Goal: Information Seeking & Learning: Obtain resource

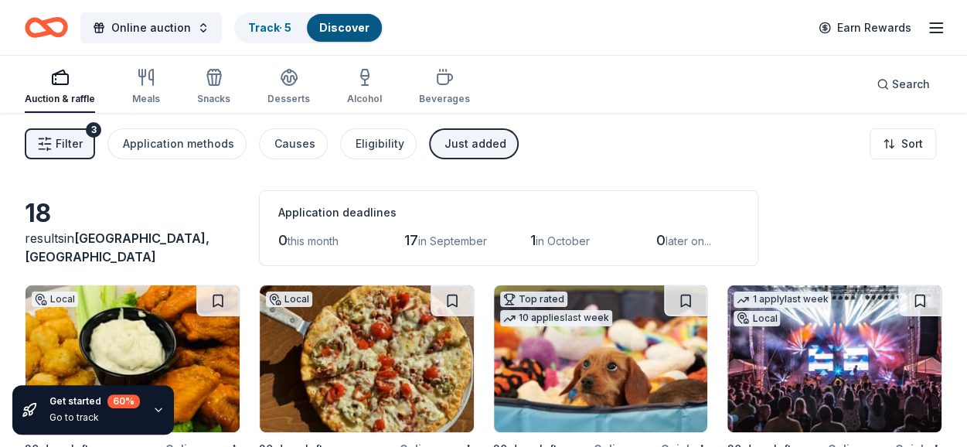
click at [62, 147] on span "Filter" at bounding box center [69, 143] width 27 height 19
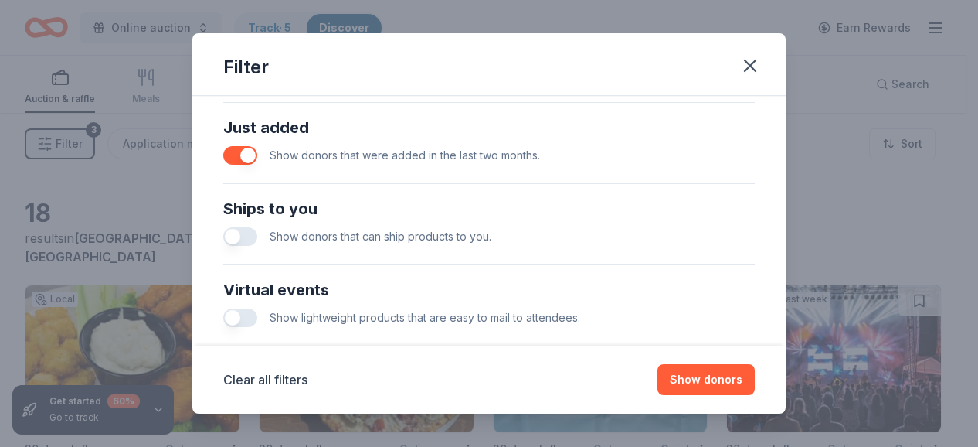
scroll to position [611, 0]
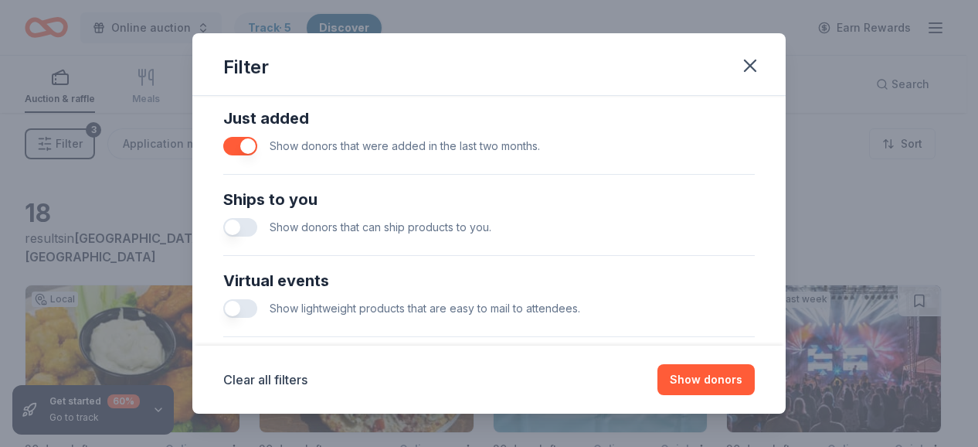
click at [244, 229] on button "button" at bounding box center [240, 227] width 34 height 19
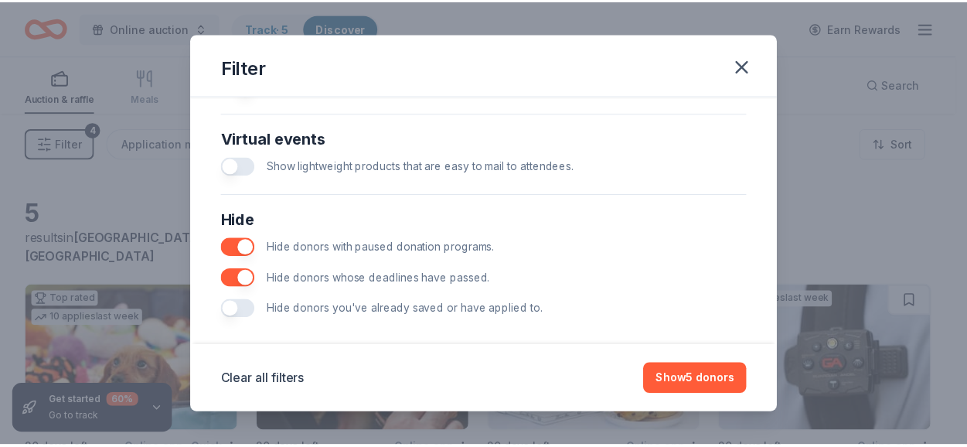
scroll to position [767, 0]
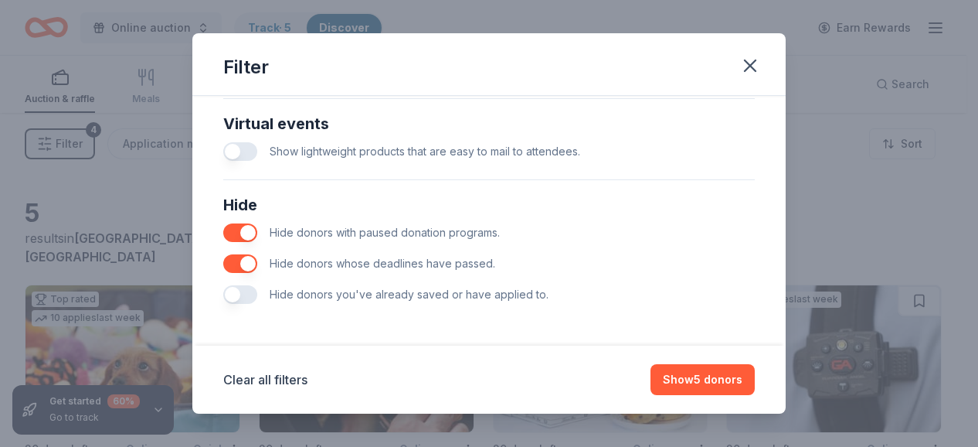
click at [252, 292] on button "button" at bounding box center [240, 294] width 34 height 19
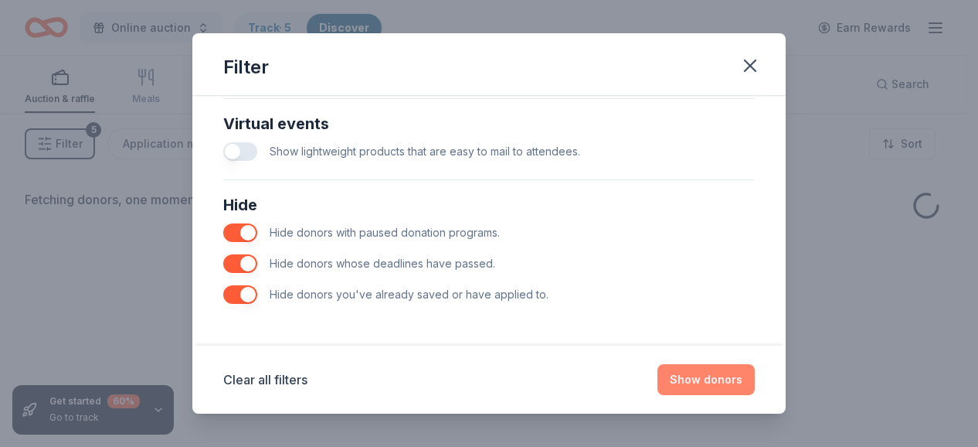
click at [713, 379] on button "Show donors" at bounding box center [706, 379] width 97 height 31
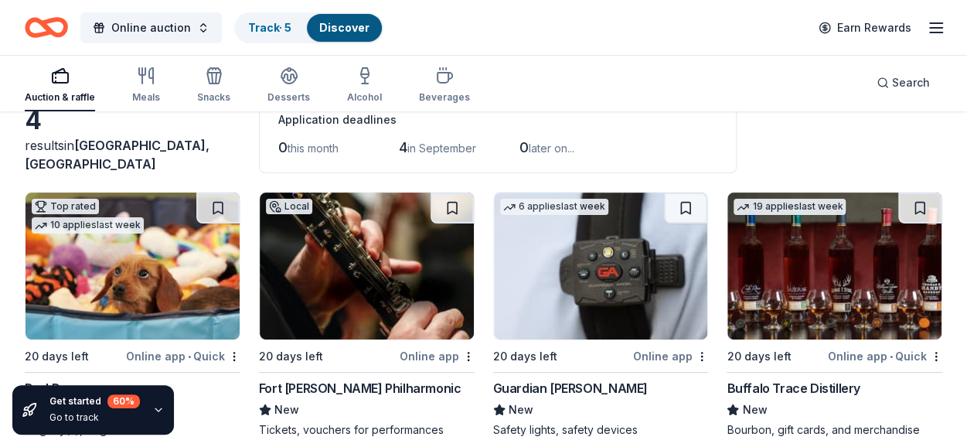
scroll to position [113, 0]
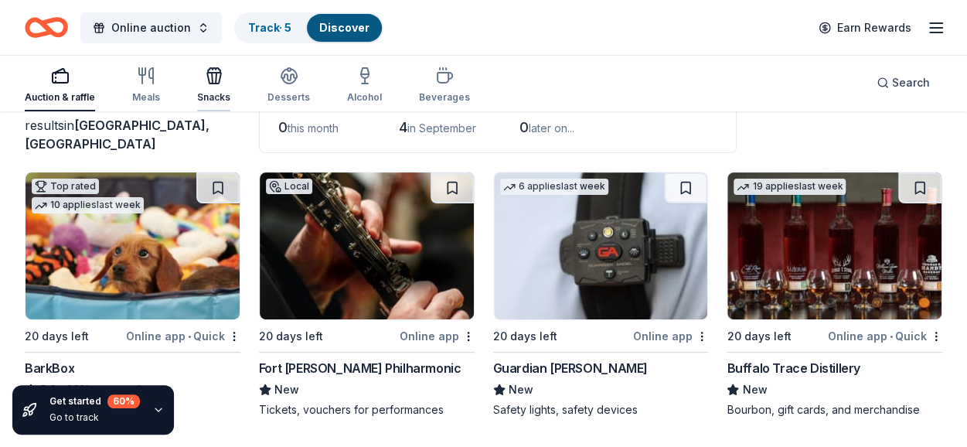
click at [215, 73] on icon "button" at bounding box center [214, 75] width 19 height 19
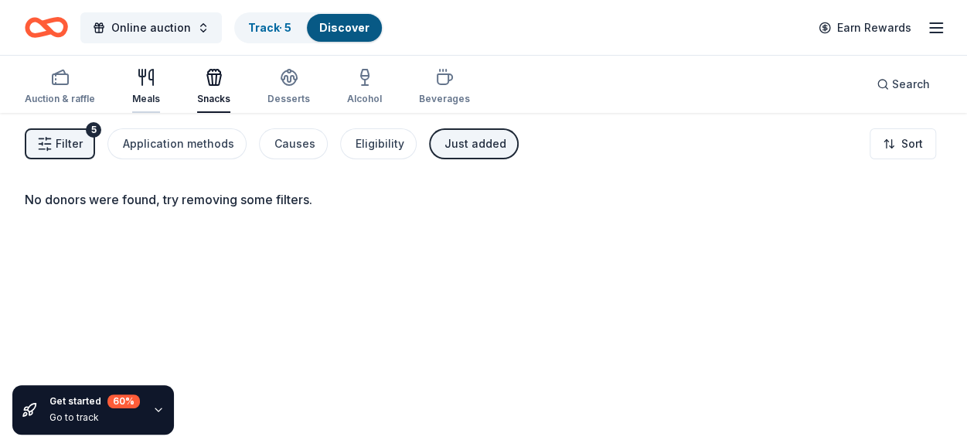
click at [155, 74] on div "button" at bounding box center [146, 77] width 28 height 19
click at [274, 89] on div "Desserts" at bounding box center [288, 86] width 43 height 37
click at [274, 26] on link "Track · 5" at bounding box center [269, 27] width 43 height 13
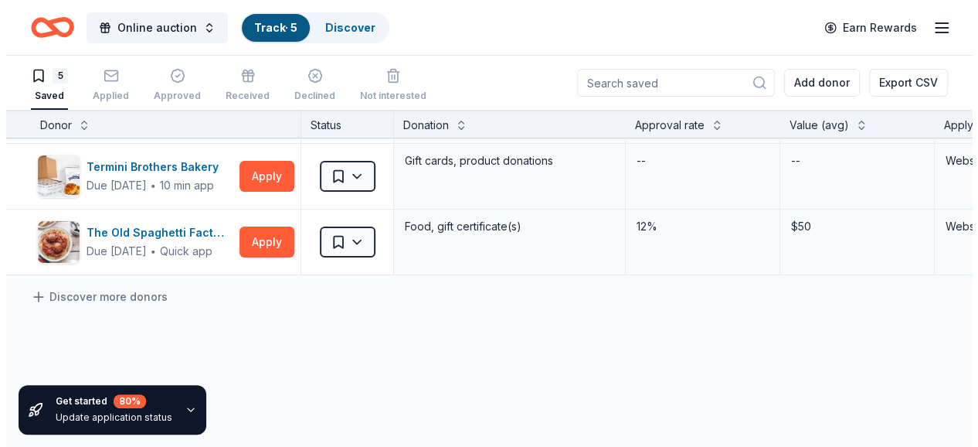
scroll to position [196, 0]
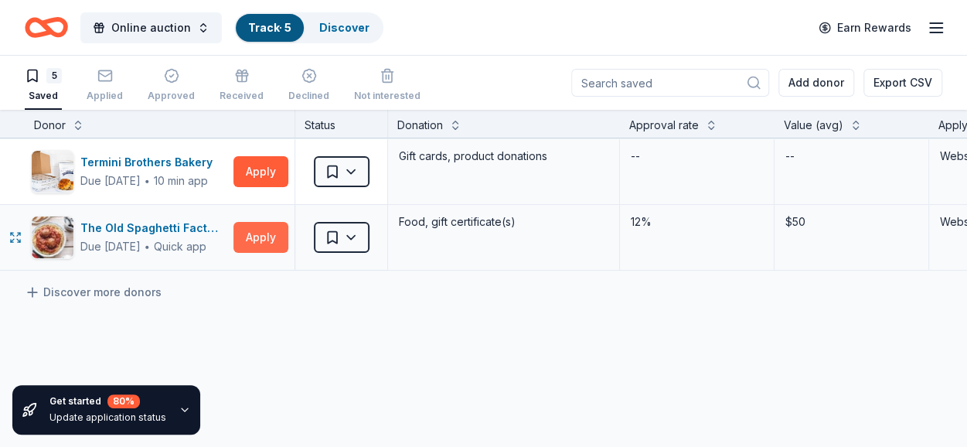
click at [264, 230] on button "Apply" at bounding box center [260, 237] width 55 height 31
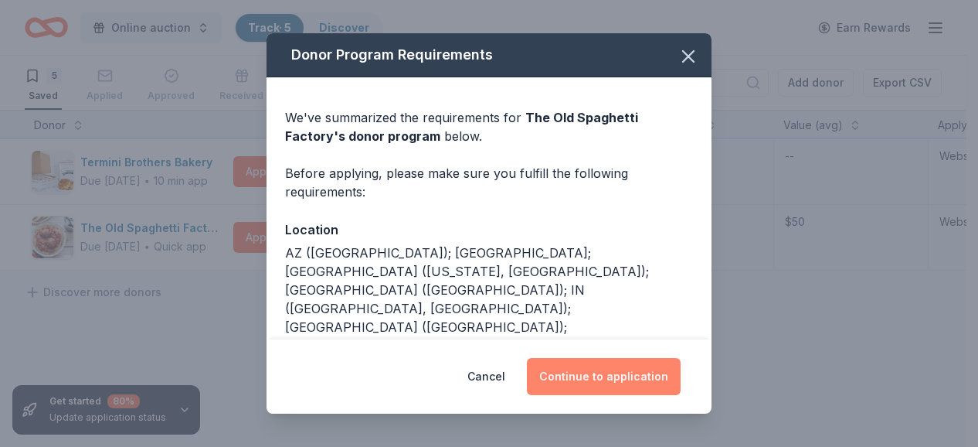
click at [601, 382] on button "Continue to application" at bounding box center [604, 376] width 154 height 37
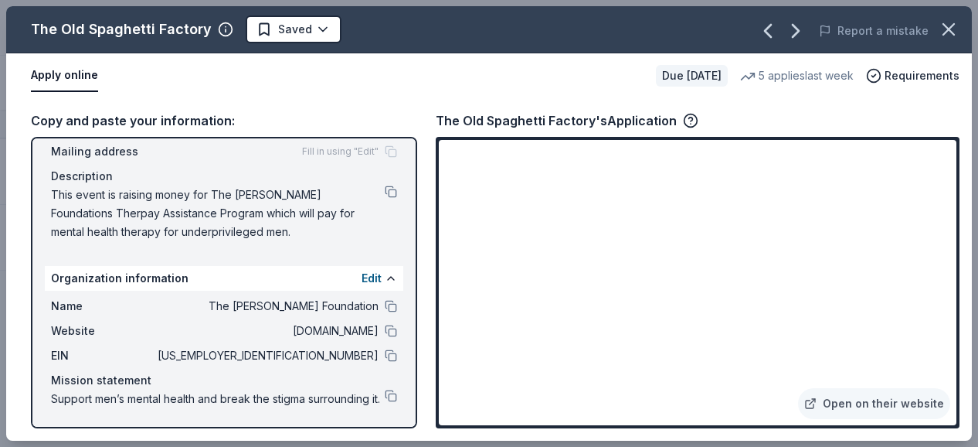
scroll to position [0, 0]
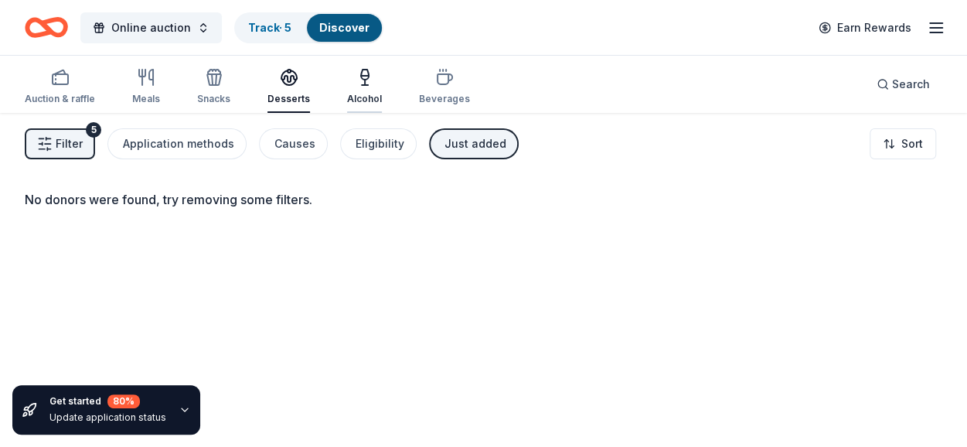
click at [361, 73] on icon "button" at bounding box center [365, 75] width 8 height 10
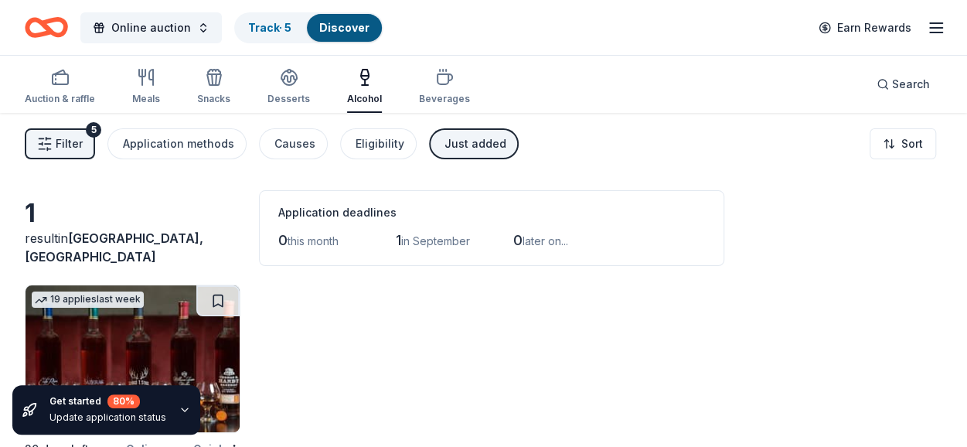
click at [361, 73] on icon "button" at bounding box center [365, 75] width 8 height 10
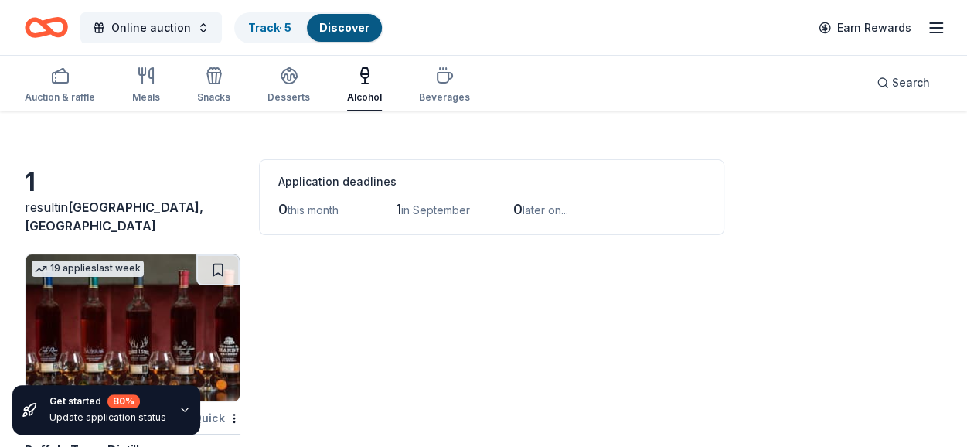
scroll to position [113, 0]
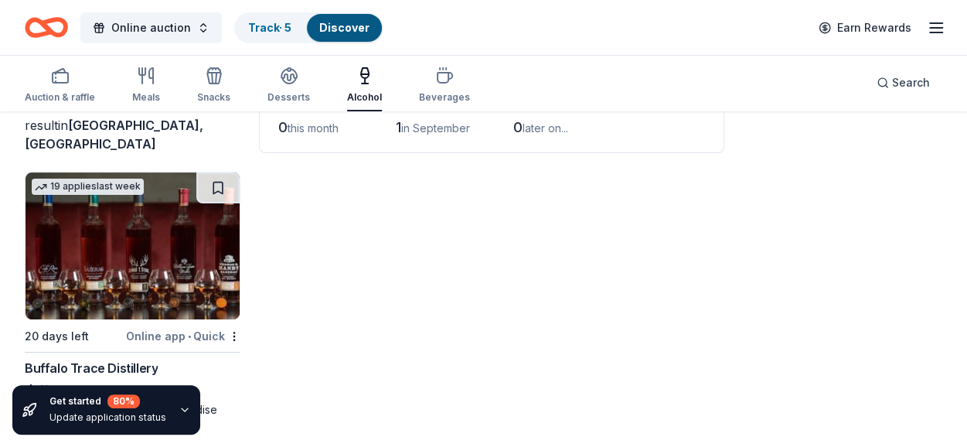
click at [101, 254] on img at bounding box center [133, 245] width 214 height 147
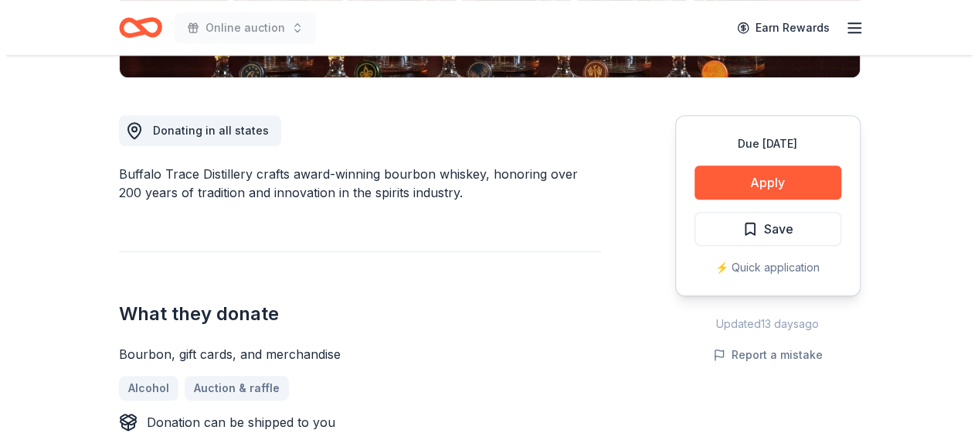
scroll to position [356, 0]
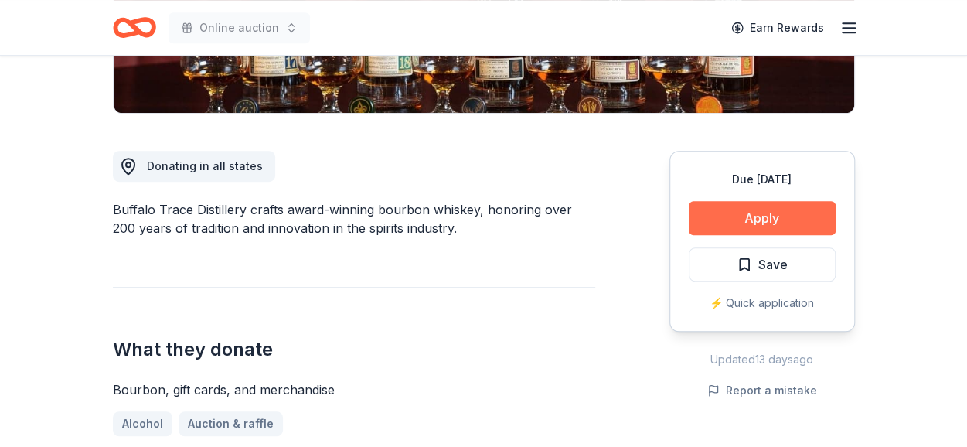
click at [744, 230] on button "Apply" at bounding box center [762, 218] width 147 height 34
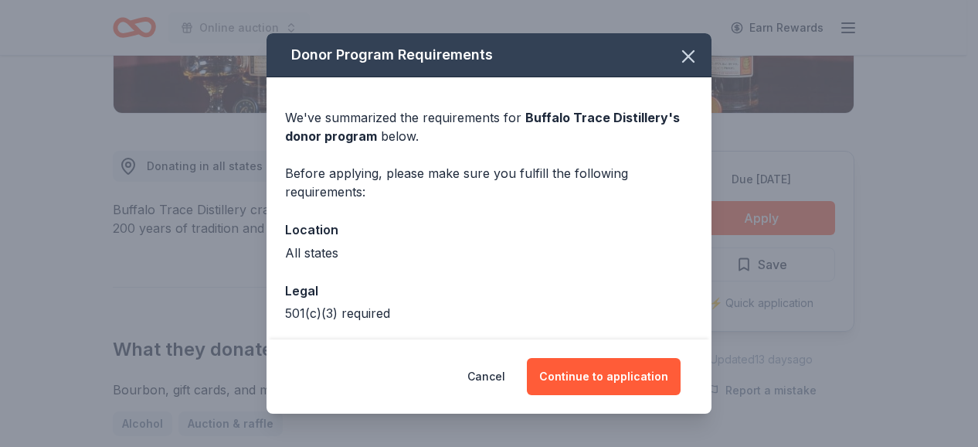
click at [603, 400] on div "Cancel Continue to application" at bounding box center [489, 376] width 445 height 74
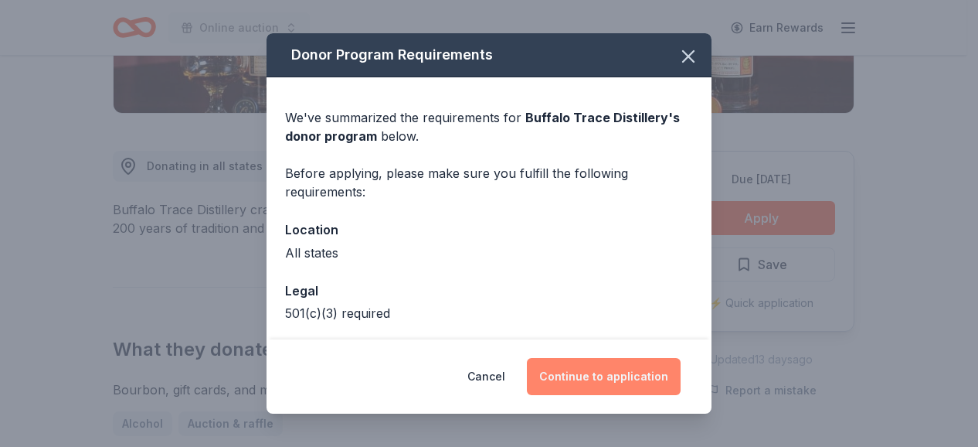
click at [603, 385] on button "Continue to application" at bounding box center [604, 376] width 154 height 37
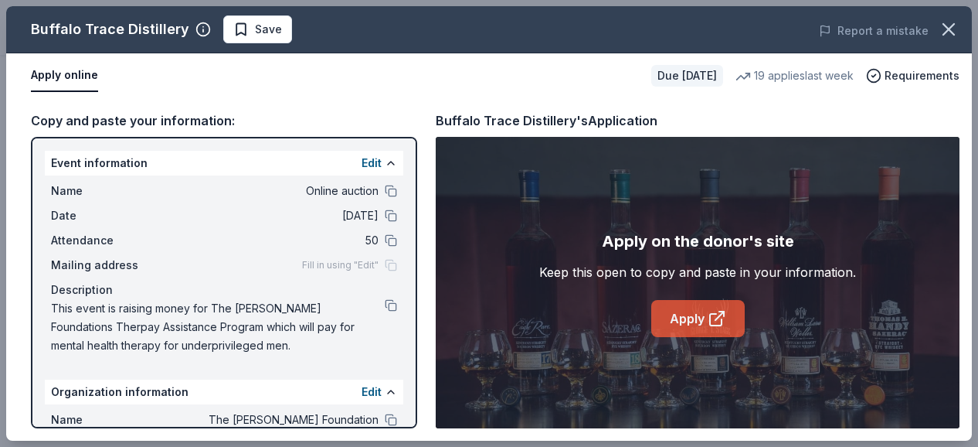
click at [711, 318] on icon at bounding box center [717, 318] width 19 height 19
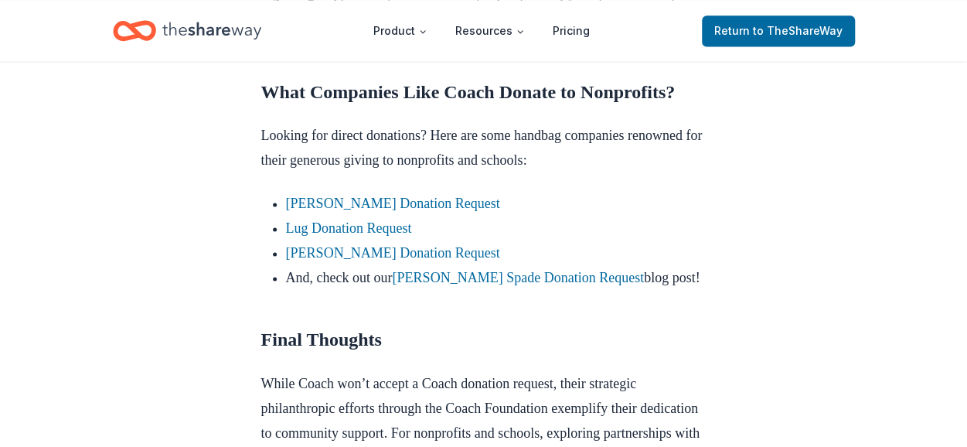
scroll to position [1091, 0]
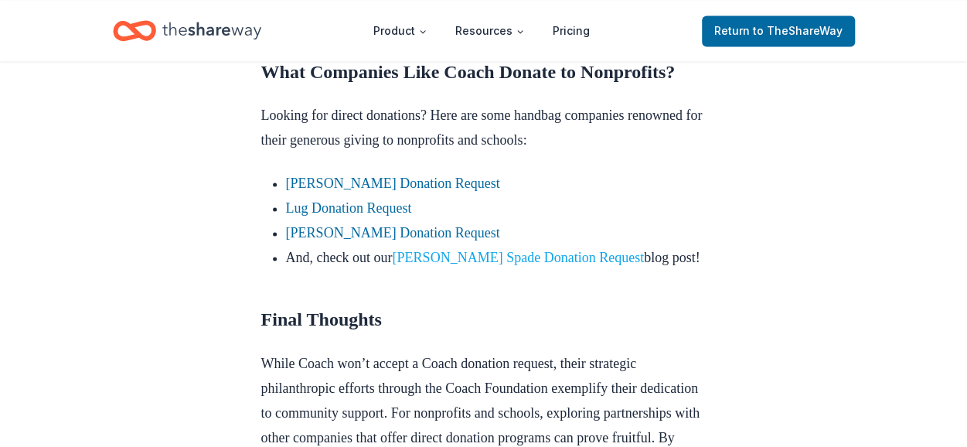
click at [444, 265] on link "[PERSON_NAME] Spade Donation Request" at bounding box center [517, 257] width 251 height 15
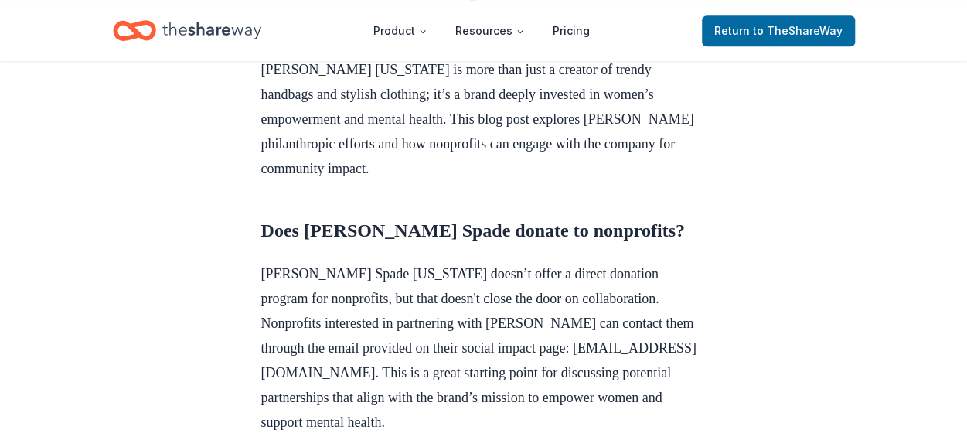
scroll to position [538, 0]
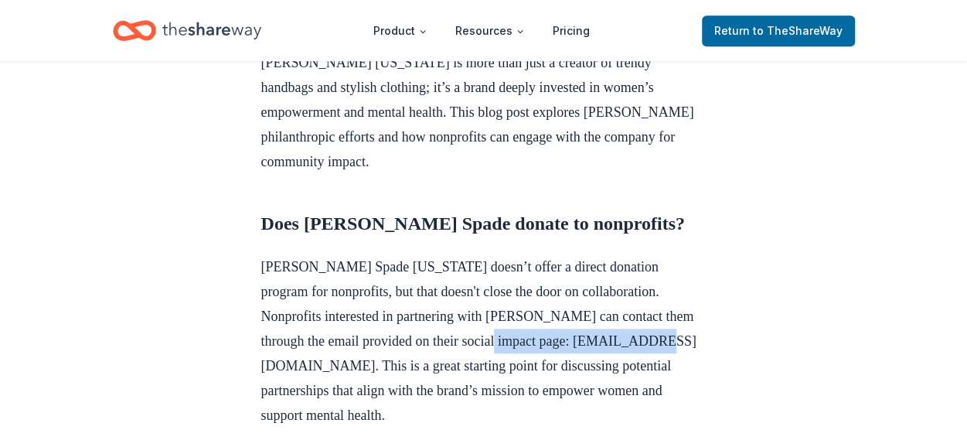
drag, startPoint x: 261, startPoint y: 335, endPoint x: 439, endPoint y: 333, distance: 177.8
click at [439, 333] on p "Kate Spade New York doesn’t offer a direct donation program for nonprofits, but…" at bounding box center [483, 340] width 445 height 173
copy p "socialimpact@katespade.com"
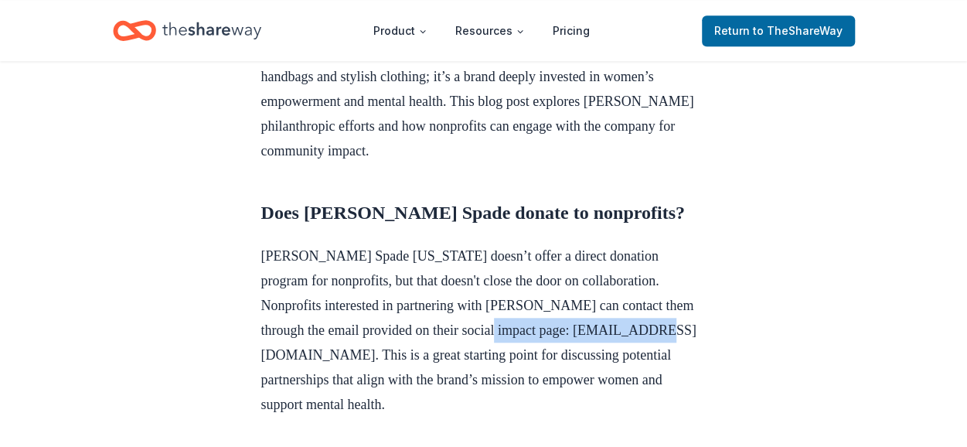
scroll to position [550, 0]
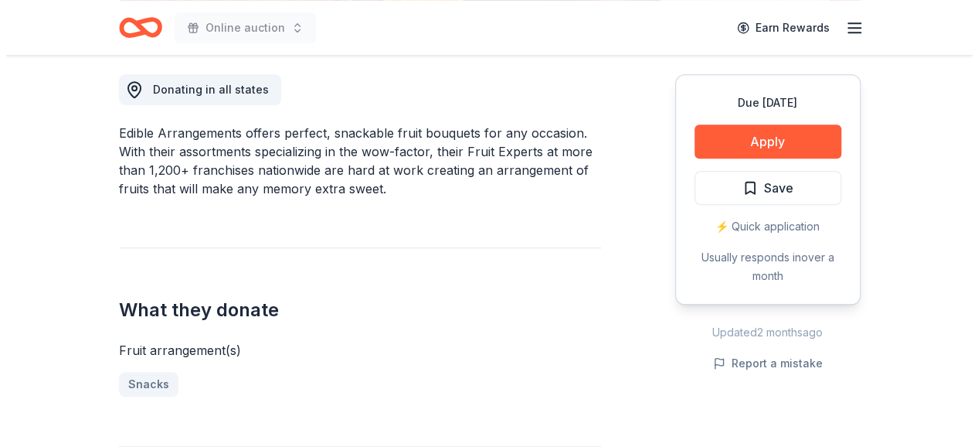
scroll to position [485, 0]
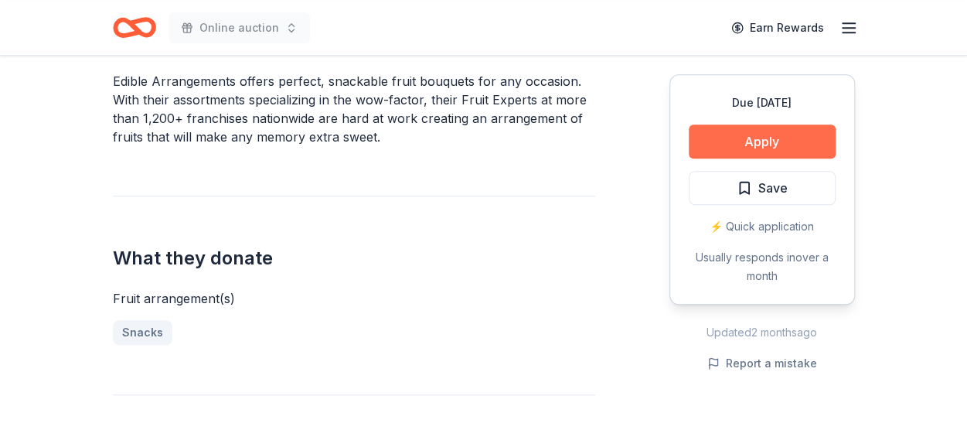
click at [777, 145] on button "Apply" at bounding box center [762, 141] width 147 height 34
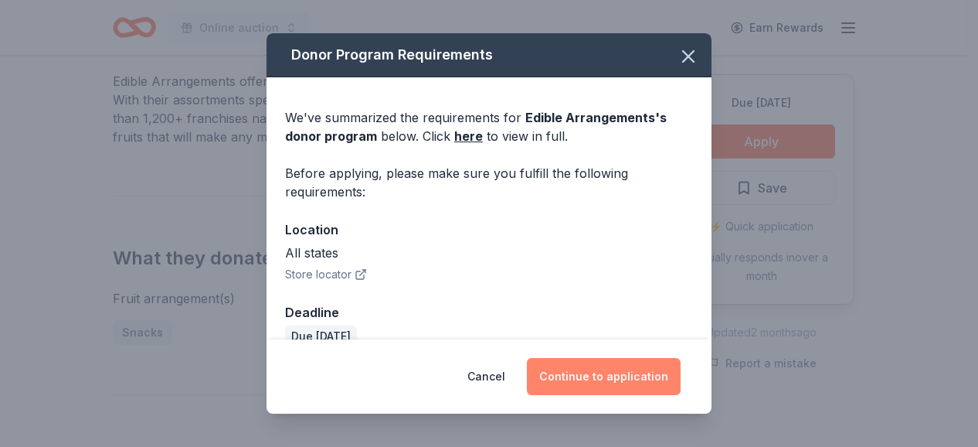
click at [614, 361] on button "Continue to application" at bounding box center [604, 376] width 154 height 37
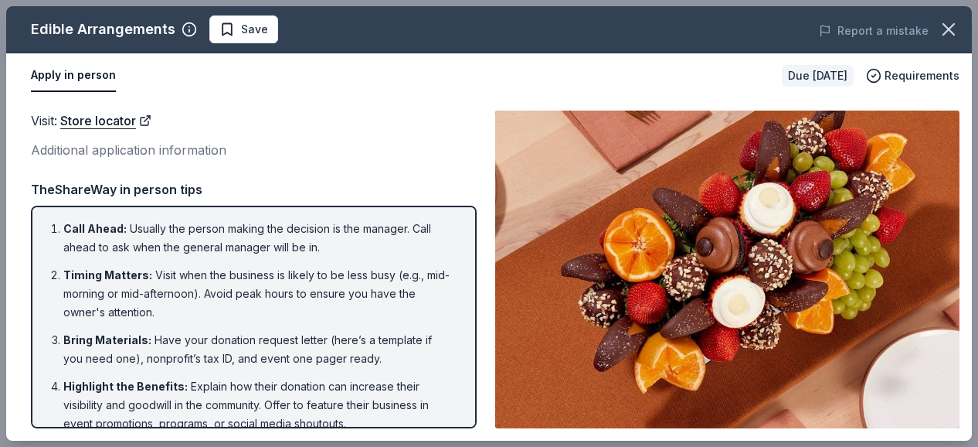
scroll to position [59, 0]
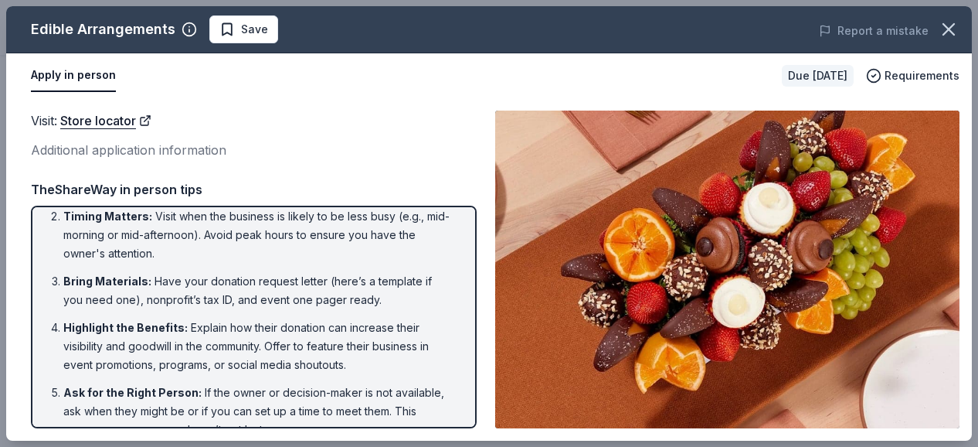
click at [363, 281] on li "Bring Materials : Have your donation request letter (here’s a template if you n…" at bounding box center [258, 290] width 390 height 37
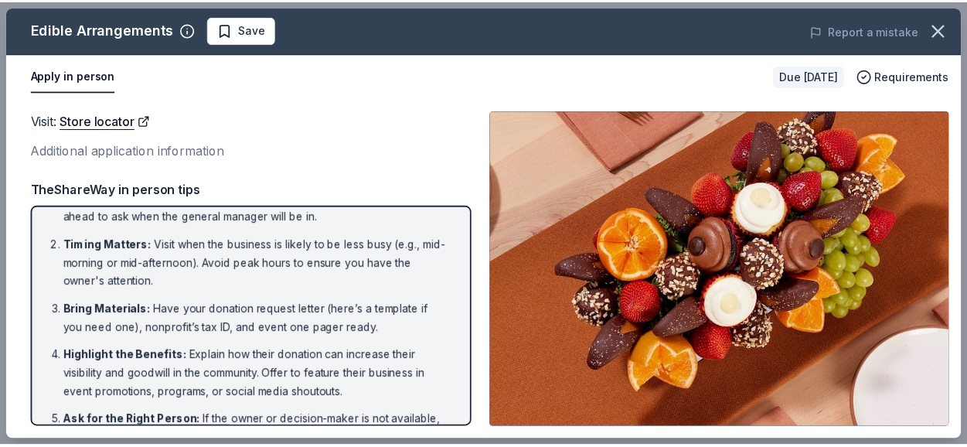
scroll to position [0, 0]
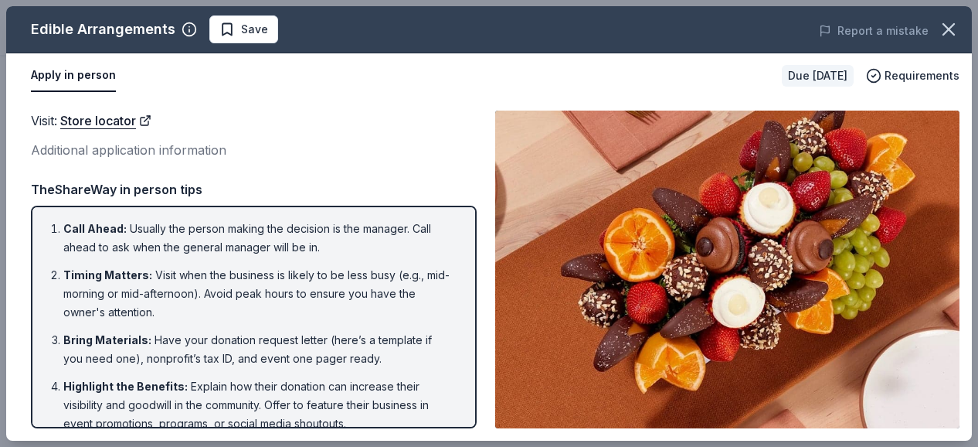
drag, startPoint x: 976, startPoint y: 78, endPoint x: 931, endPoint y: 208, distance: 137.6
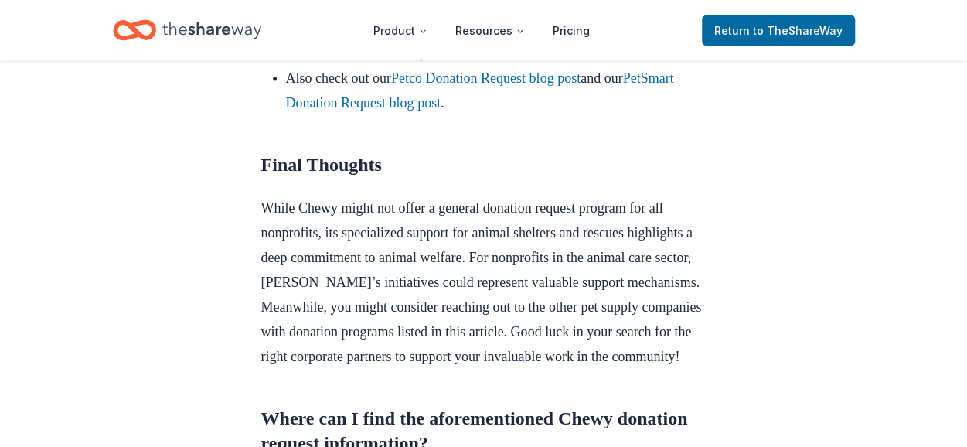
scroll to position [1674, 0]
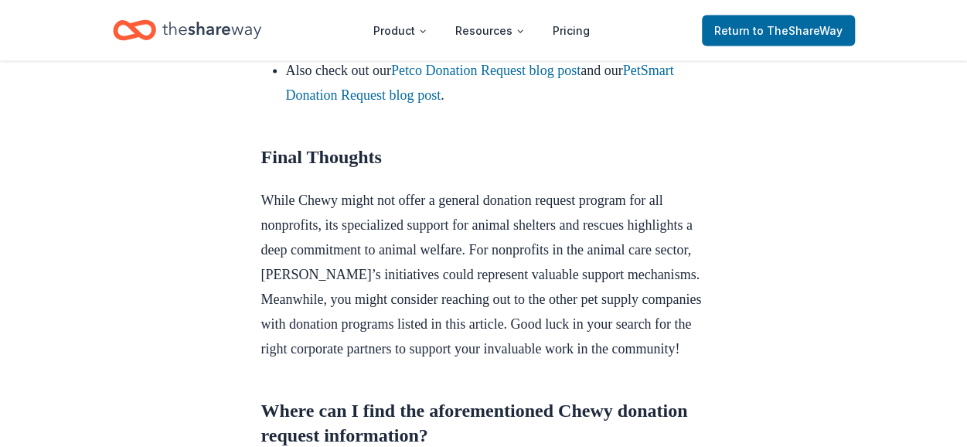
click at [352, 53] on link "Benebone Donation Request" at bounding box center [365, 45] width 159 height 15
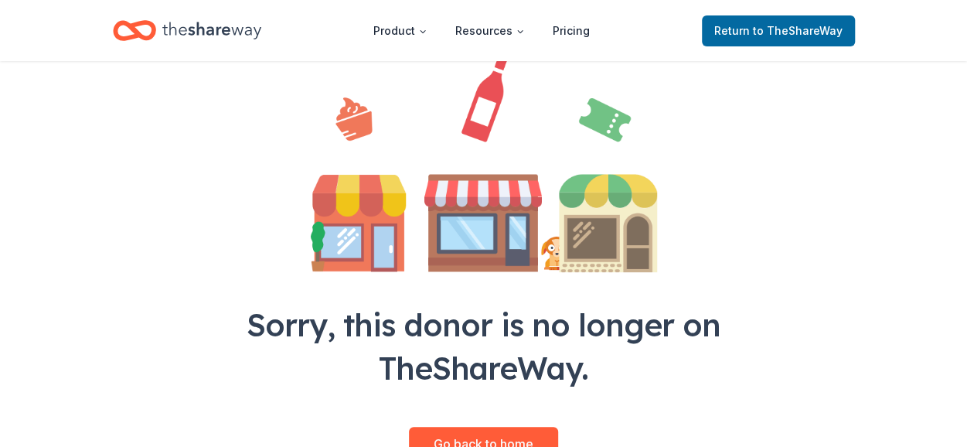
scroll to position [137, 0]
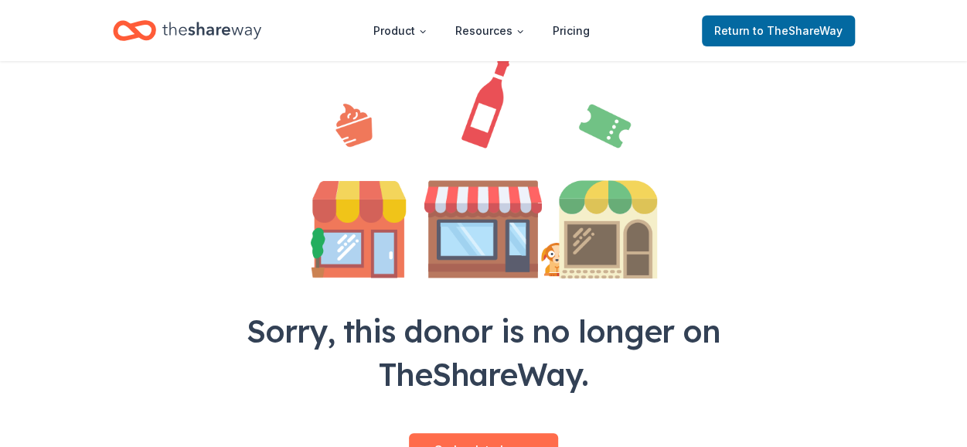
click at [521, 445] on link "Go back to home" at bounding box center [483, 450] width 149 height 34
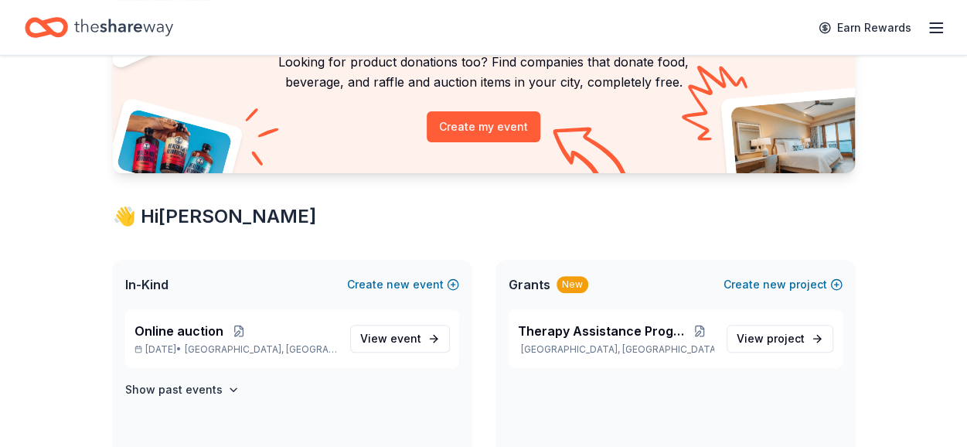
click at [507, 309] on div "Grants New Create new project" at bounding box center [675, 284] width 359 height 49
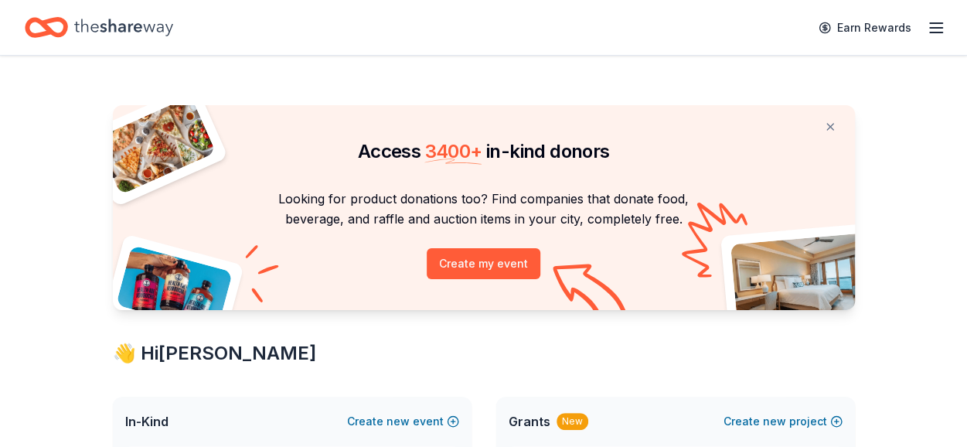
click at [939, 32] on line "button" at bounding box center [936, 32] width 12 height 0
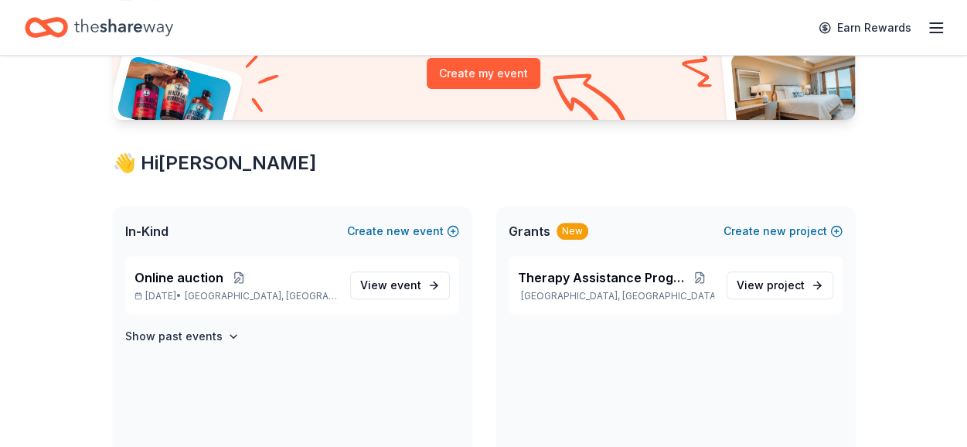
scroll to position [186, 0]
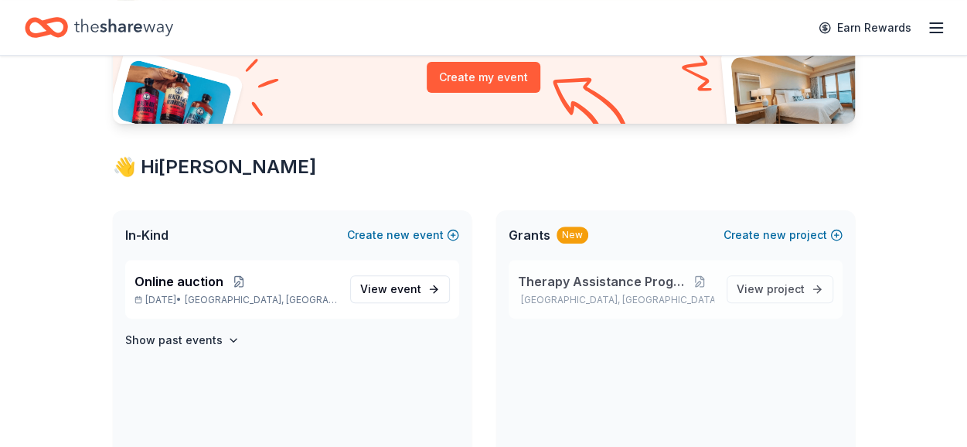
click at [640, 291] on div "Therapy Assistance Program Indianapolis, IN" at bounding box center [616, 289] width 196 height 34
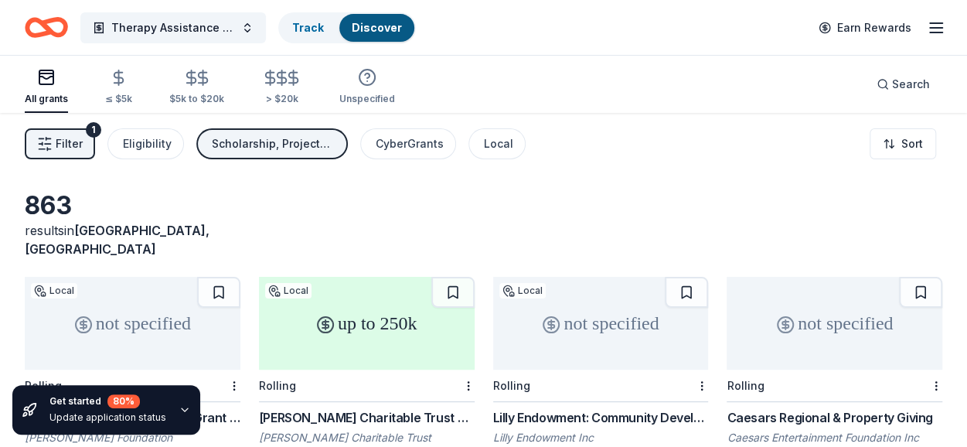
click at [597, 408] on div "Lilly Endowment: Community Development Grant" at bounding box center [601, 417] width 216 height 19
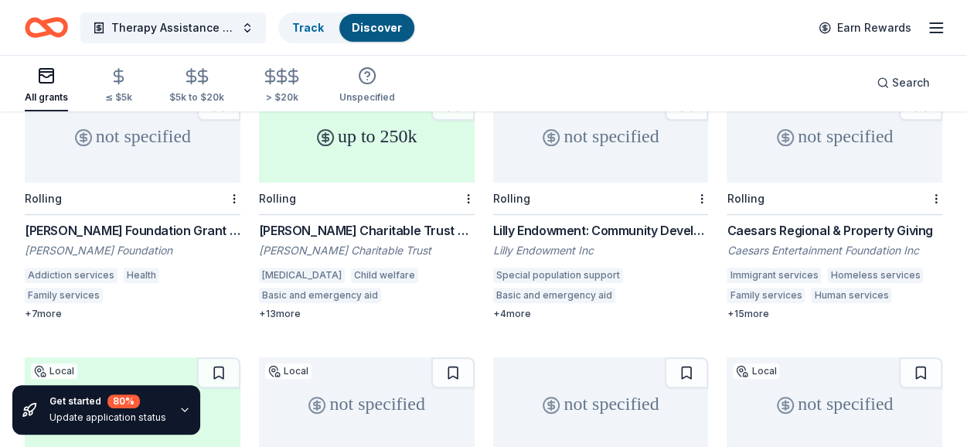
scroll to position [191, 0]
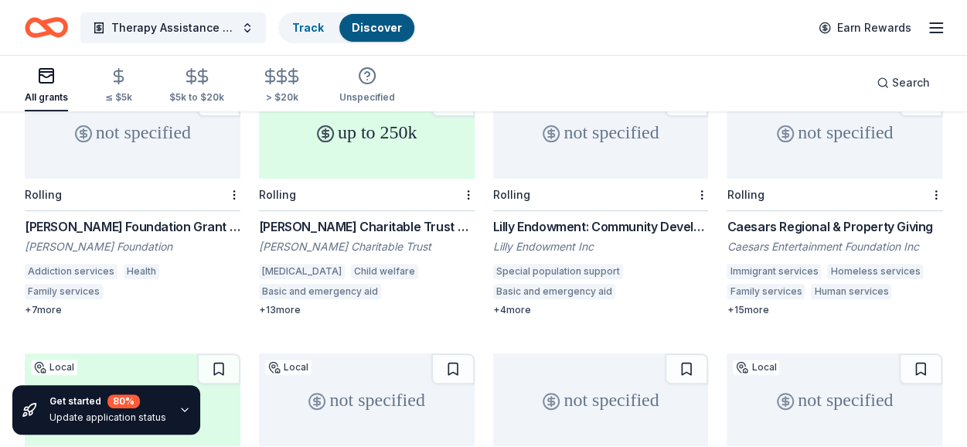
click at [71, 194] on div "not specified Local Rolling Richard M. Fairbanks Foundation Grant Program Richa…" at bounding box center [133, 201] width 216 height 230
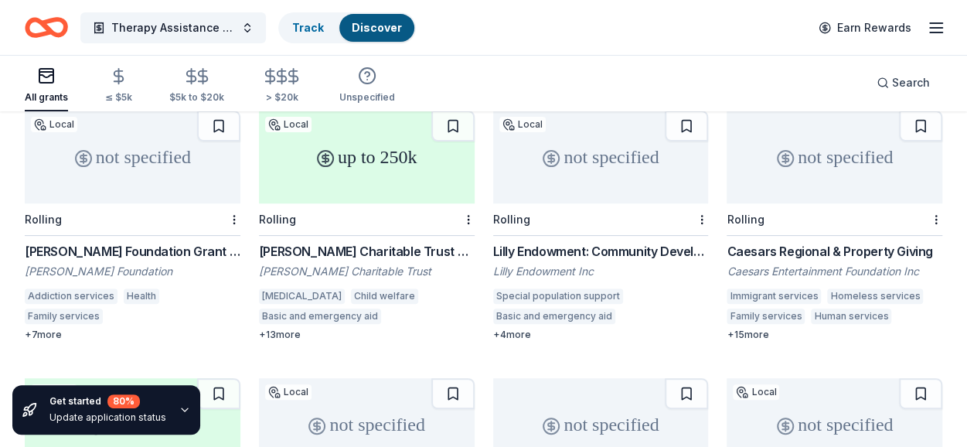
scroll to position [155, 0]
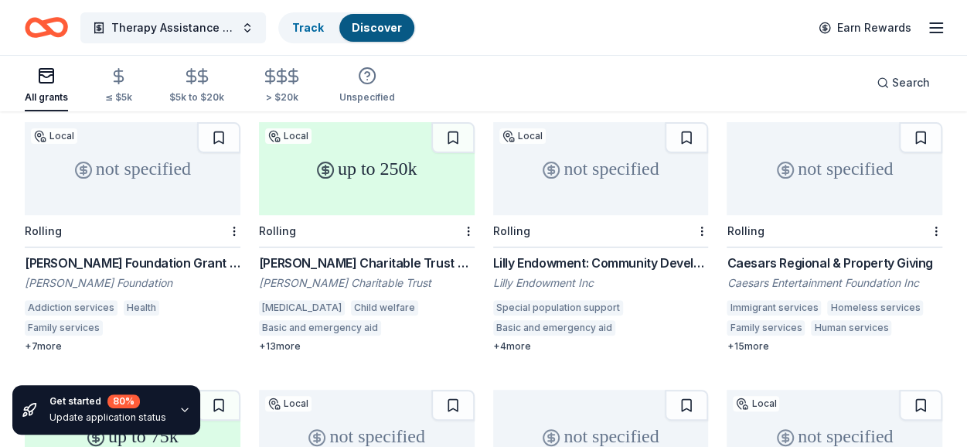
click at [841, 253] on div "Caesars Regional & Property Giving" at bounding box center [834, 262] width 216 height 19
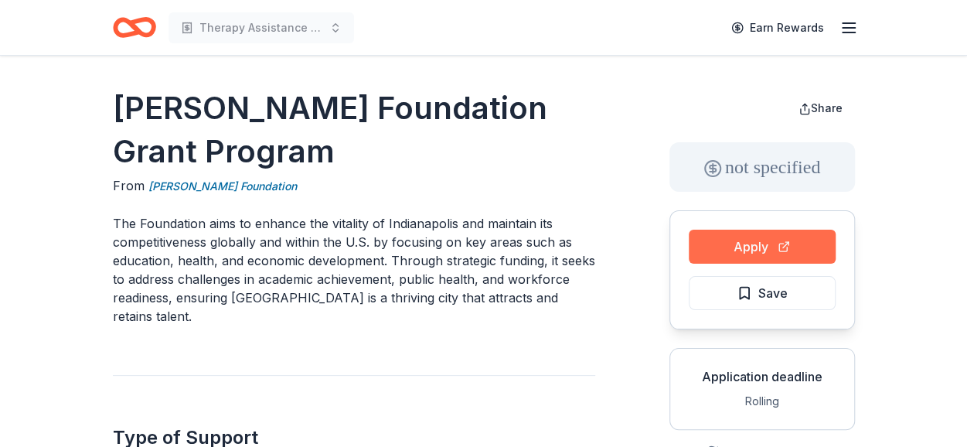
click at [726, 247] on button "Apply" at bounding box center [762, 247] width 147 height 34
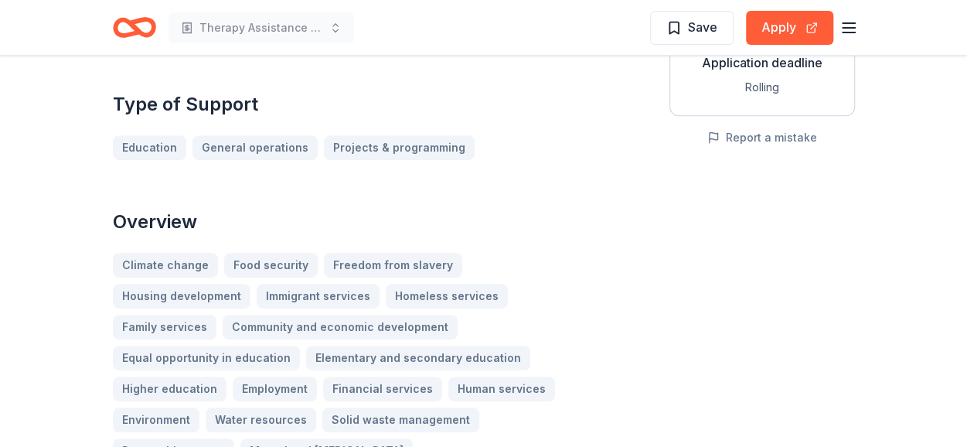
scroll to position [267, 0]
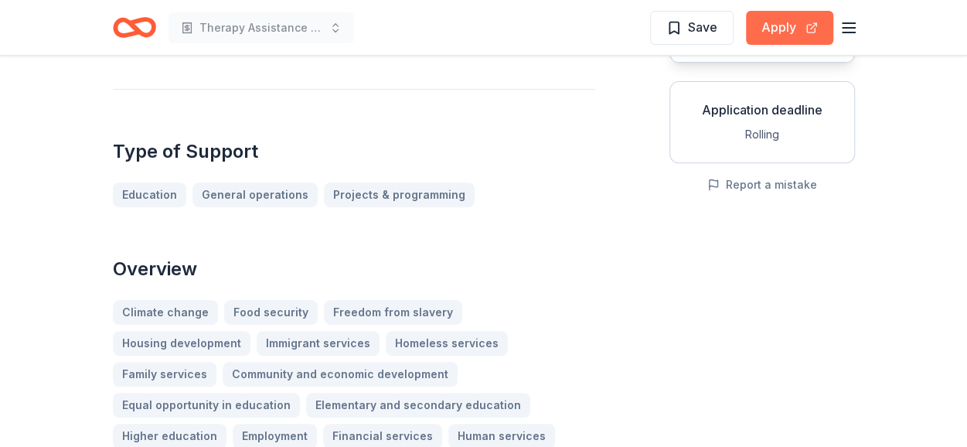
click at [784, 33] on button "Apply" at bounding box center [789, 28] width 87 height 34
